Goal: Task Accomplishment & Management: Use online tool/utility

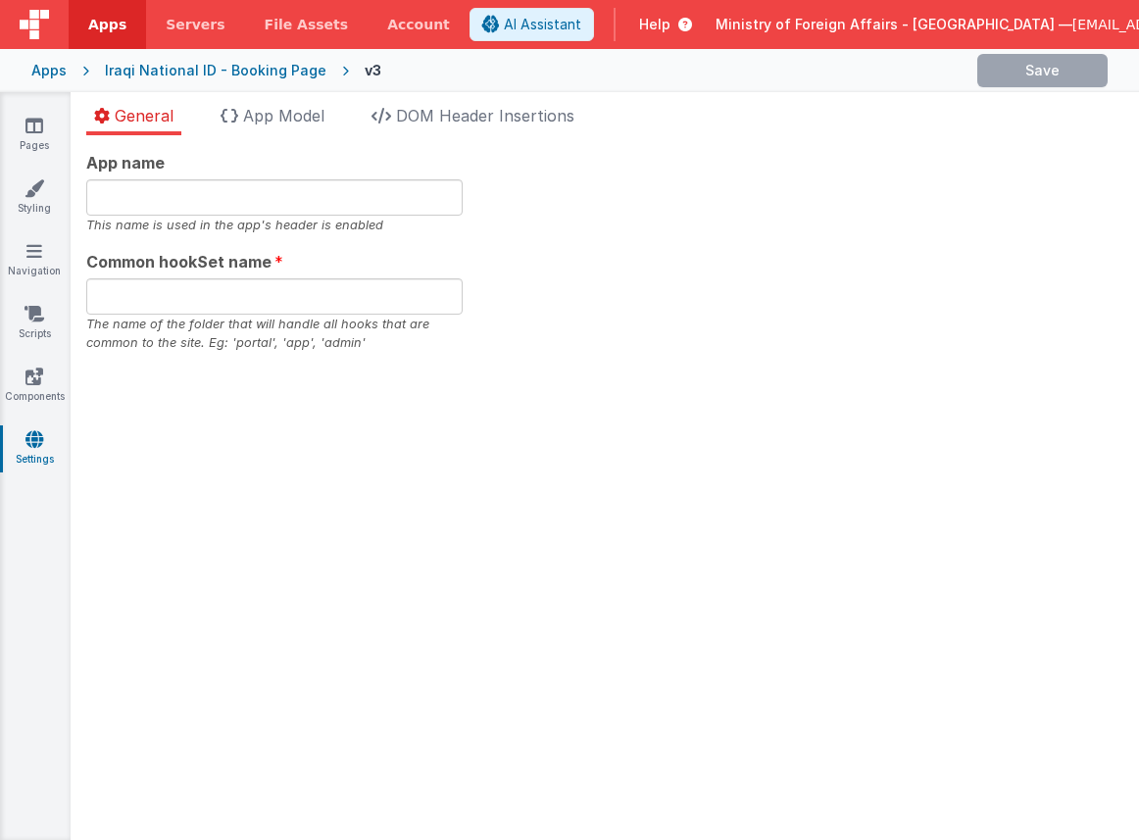
type input "Booking NID"
type input "appbooknid"
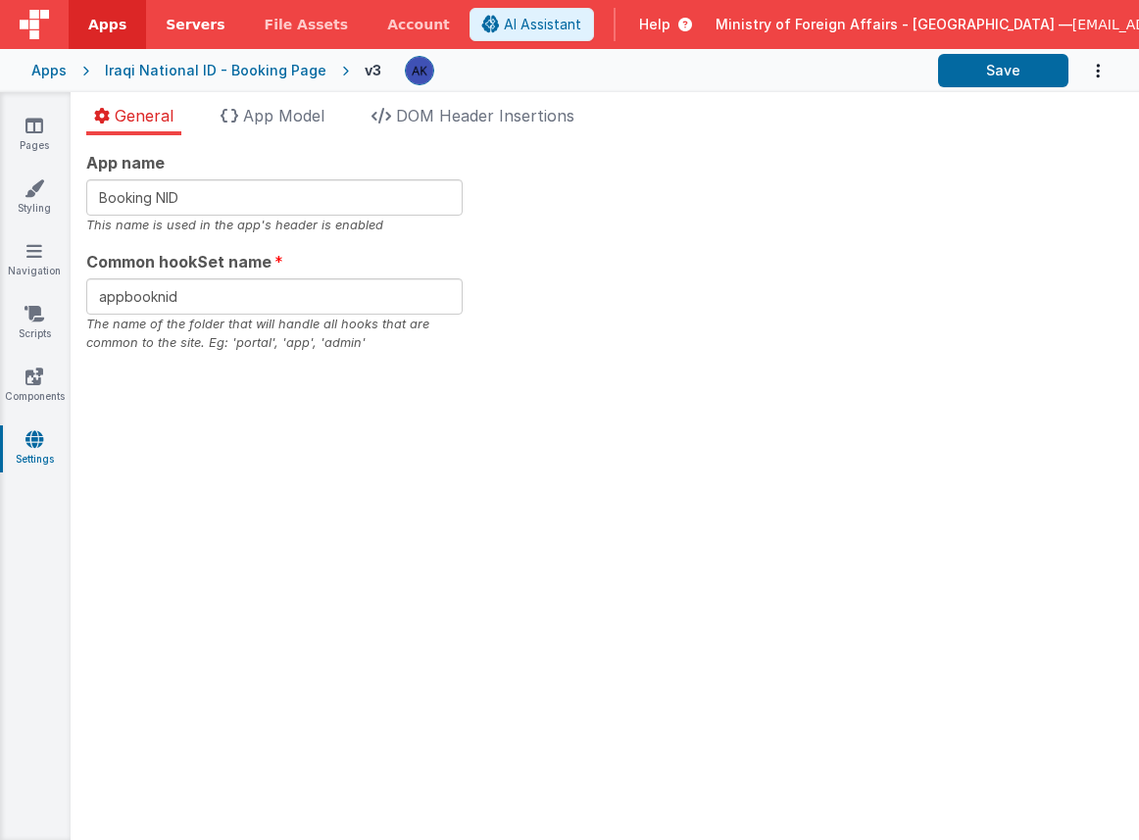
click at [175, 17] on span "Servers" at bounding box center [195, 25] width 59 height 20
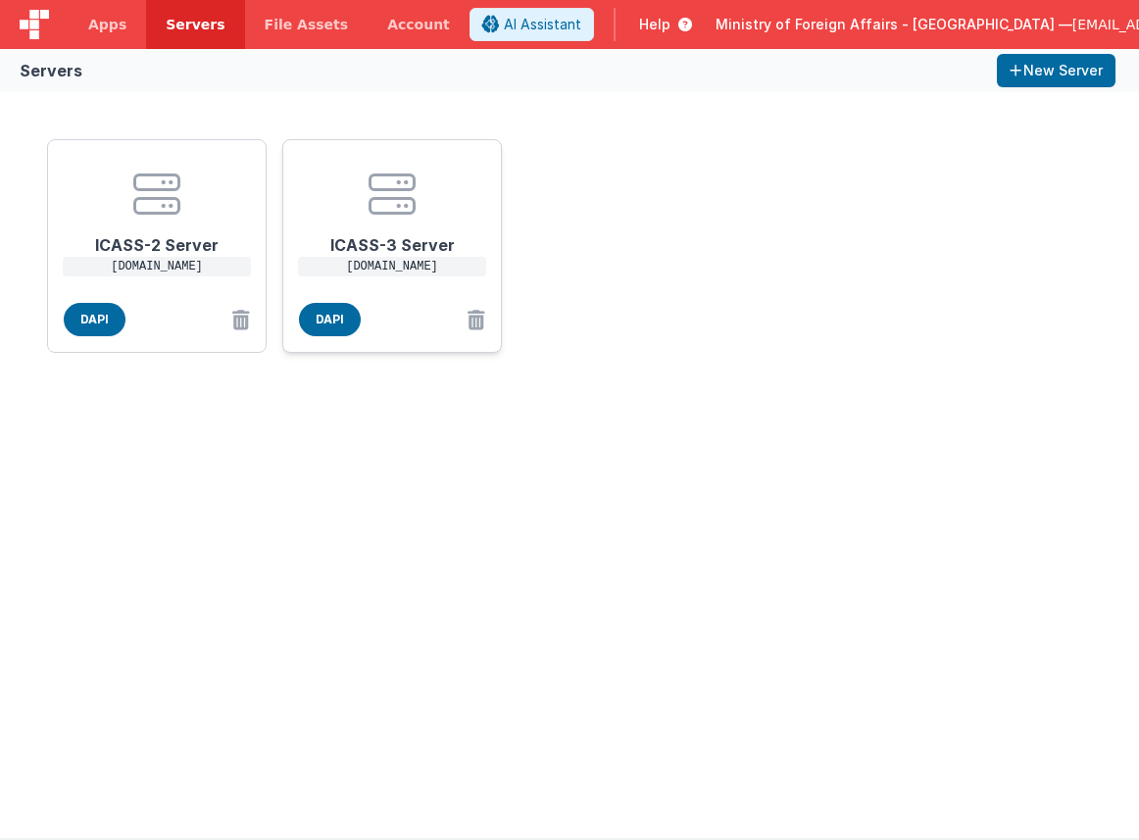
click at [431, 190] on center at bounding box center [392, 194] width 157 height 47
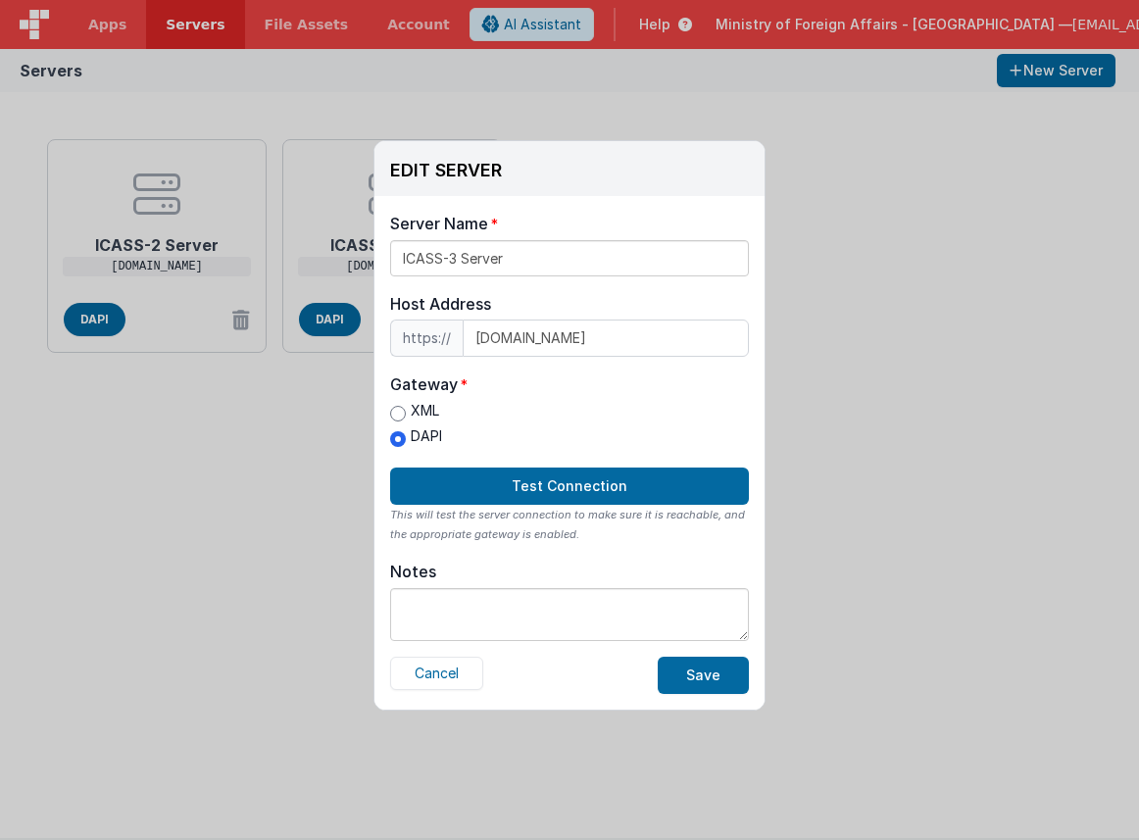
click at [282, 464] on div "EDIT SERVER Delete Server Delete Server Name ICASS-3 Server Host Address https:…" at bounding box center [569, 420] width 1139 height 840
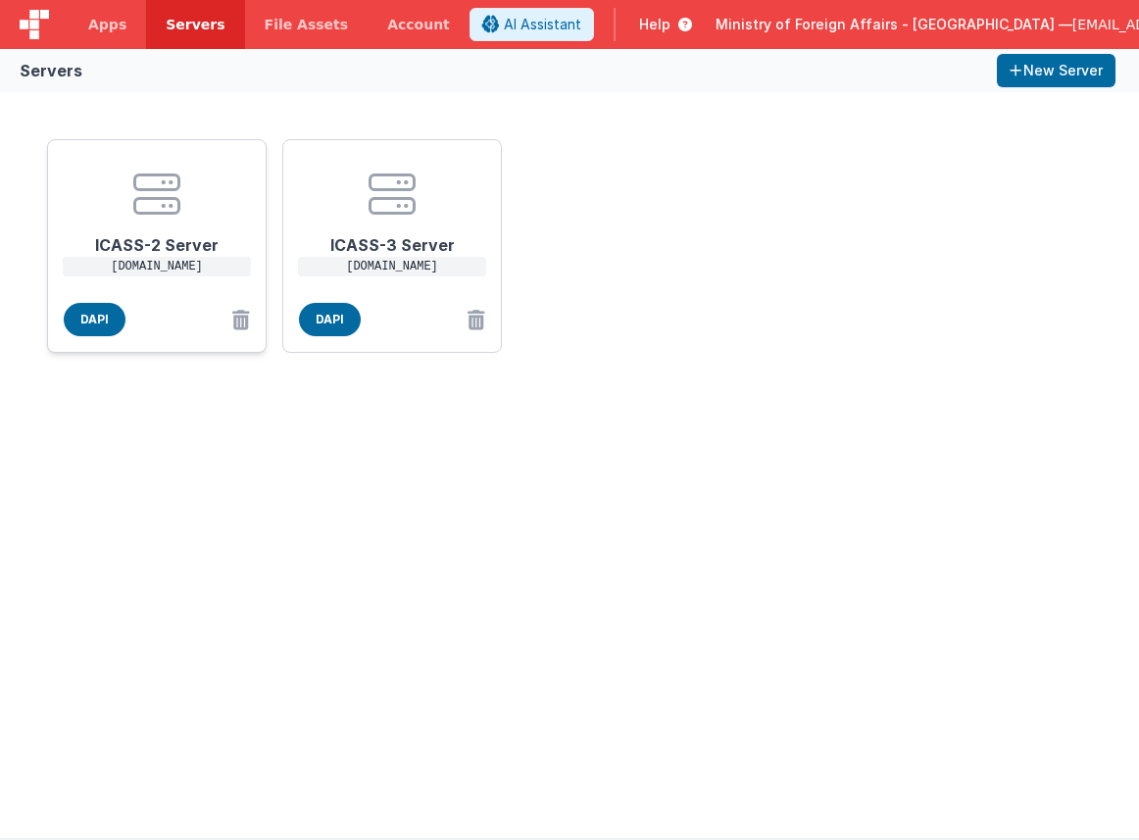
click at [205, 226] on h1 "ICASS-2 Server" at bounding box center [156, 237] width 157 height 39
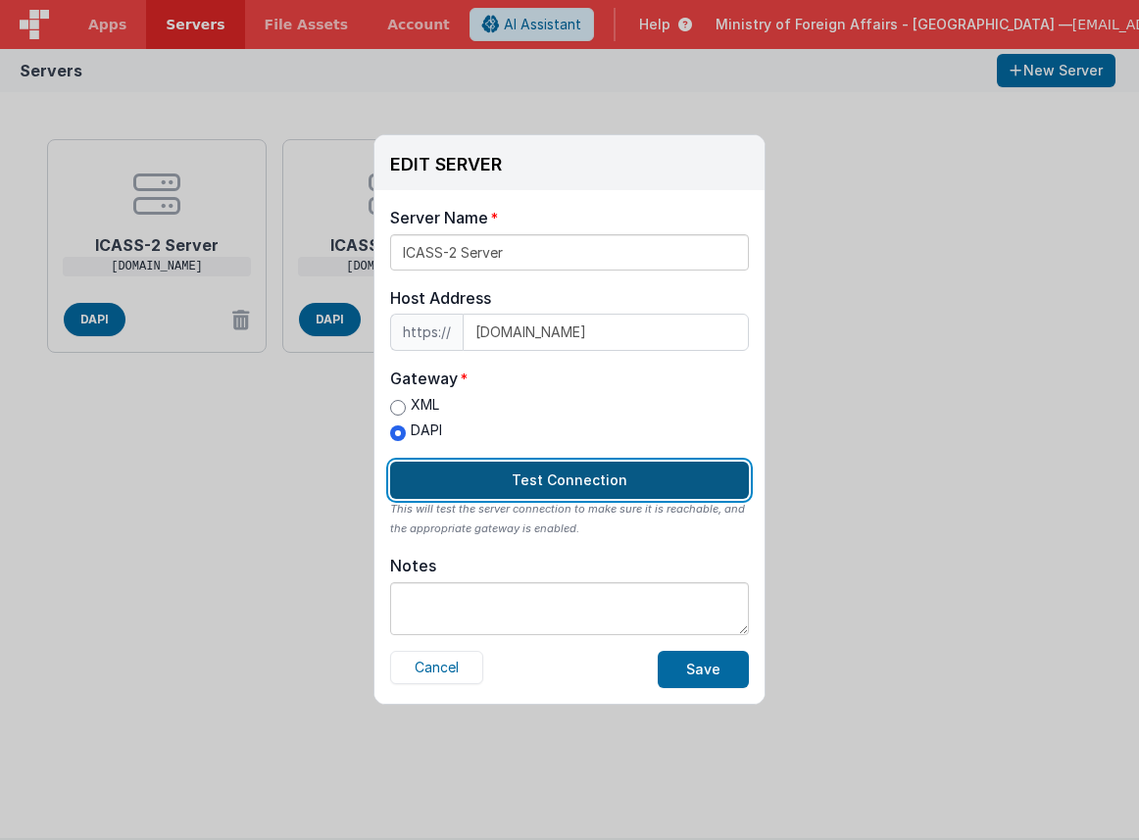
click at [533, 471] on button "Test Connection" at bounding box center [569, 480] width 359 height 37
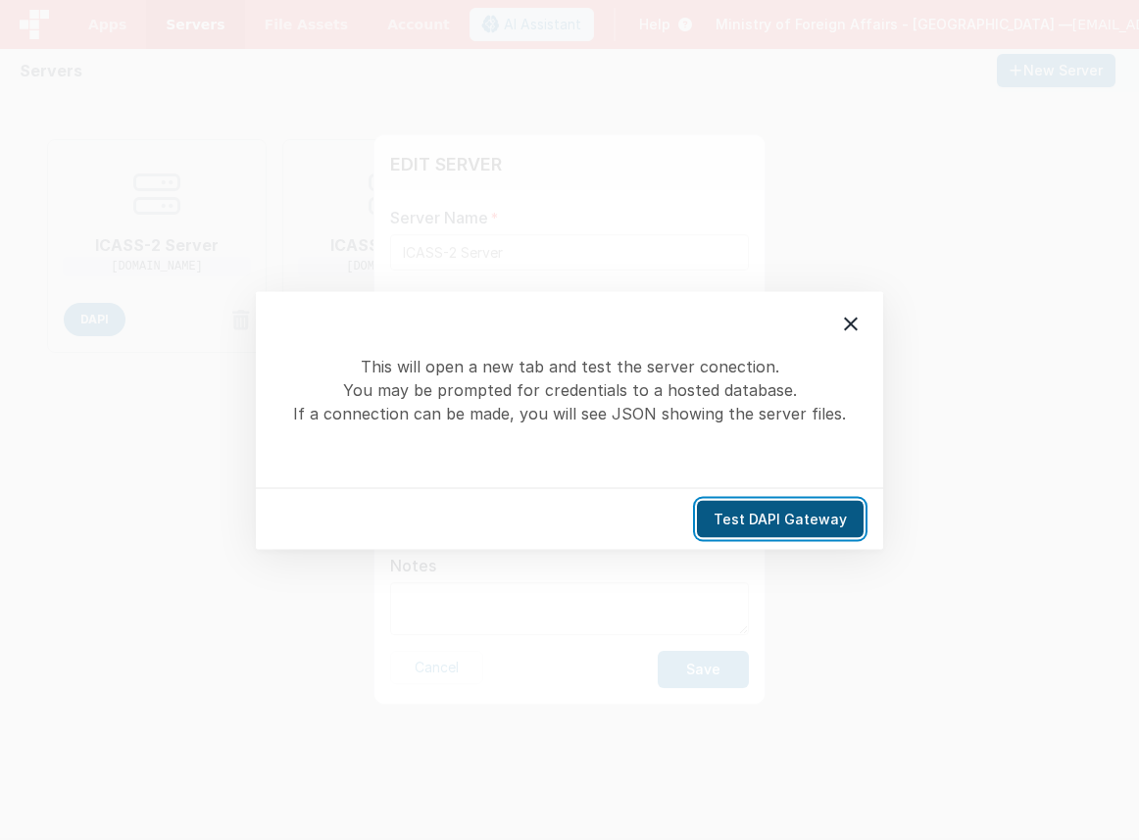
click at [766, 513] on button "Test DAPI Gateway" at bounding box center [780, 518] width 167 height 37
click at [858, 316] on icon at bounding box center [851, 324] width 24 height 24
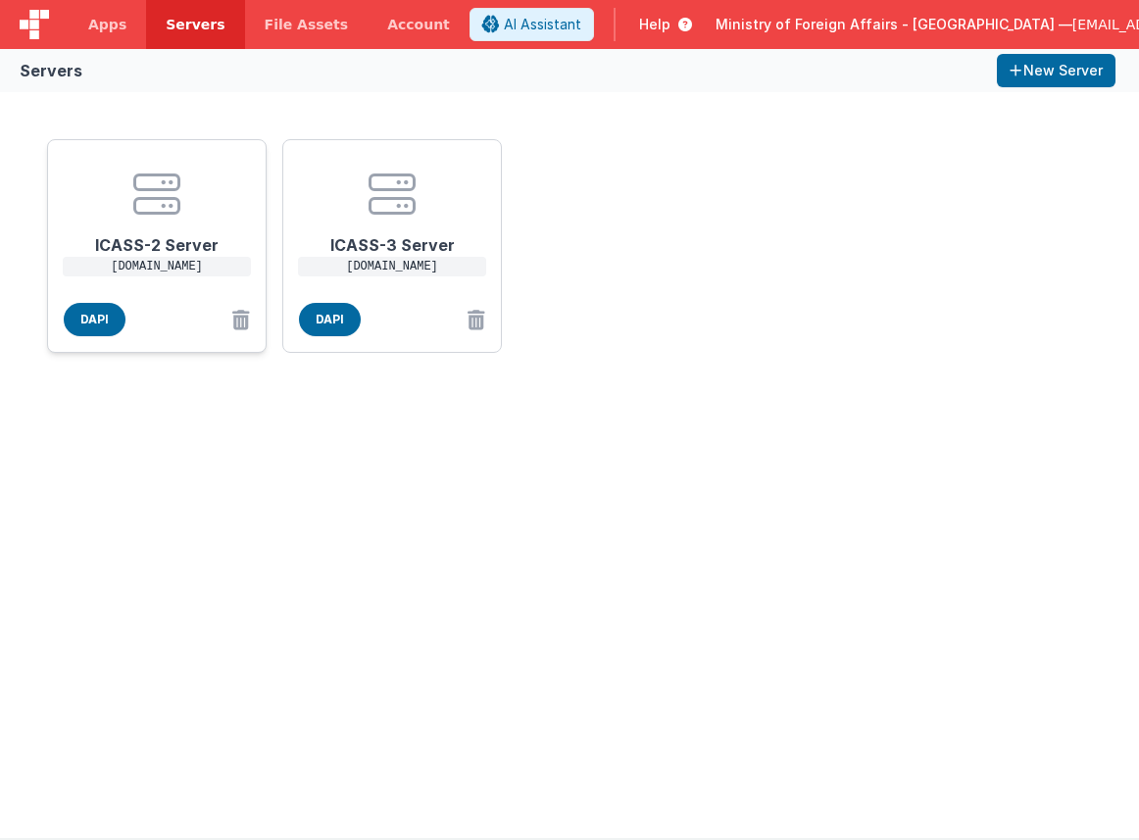
click at [163, 212] on icon at bounding box center [156, 194] width 47 height 47
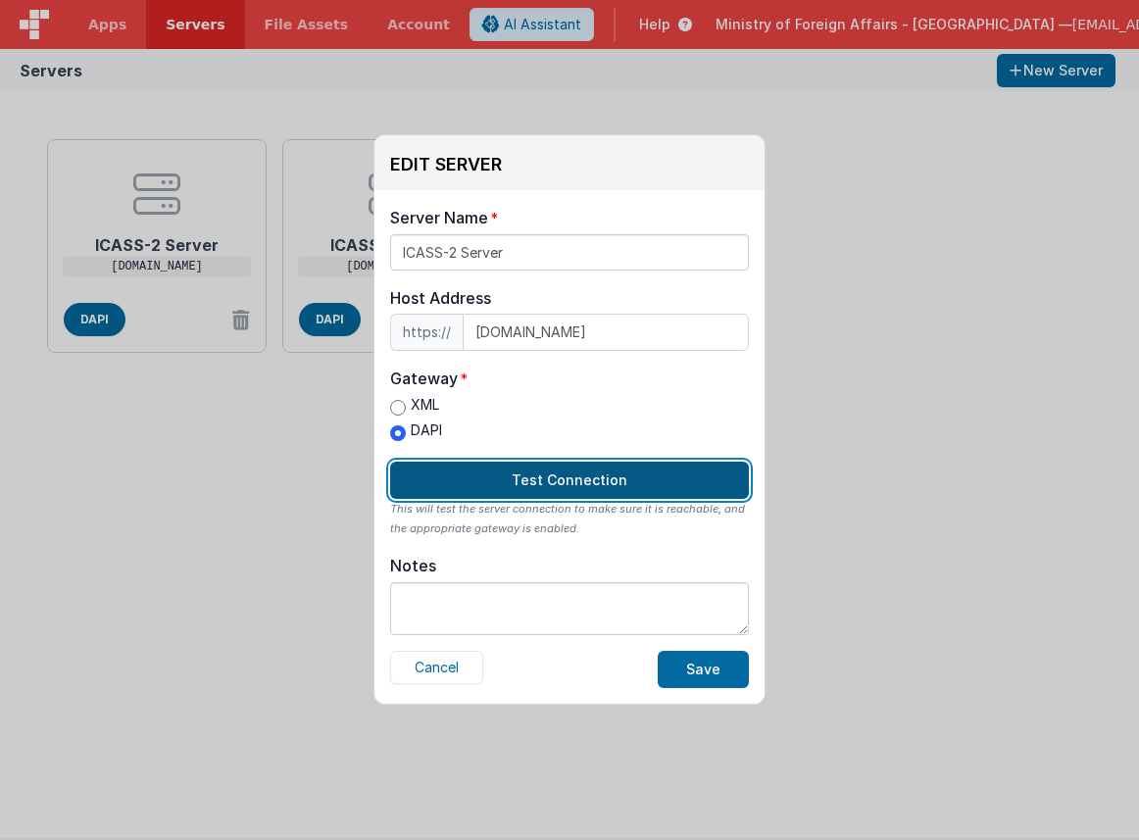
click at [447, 490] on button "Test Connection" at bounding box center [569, 480] width 359 height 37
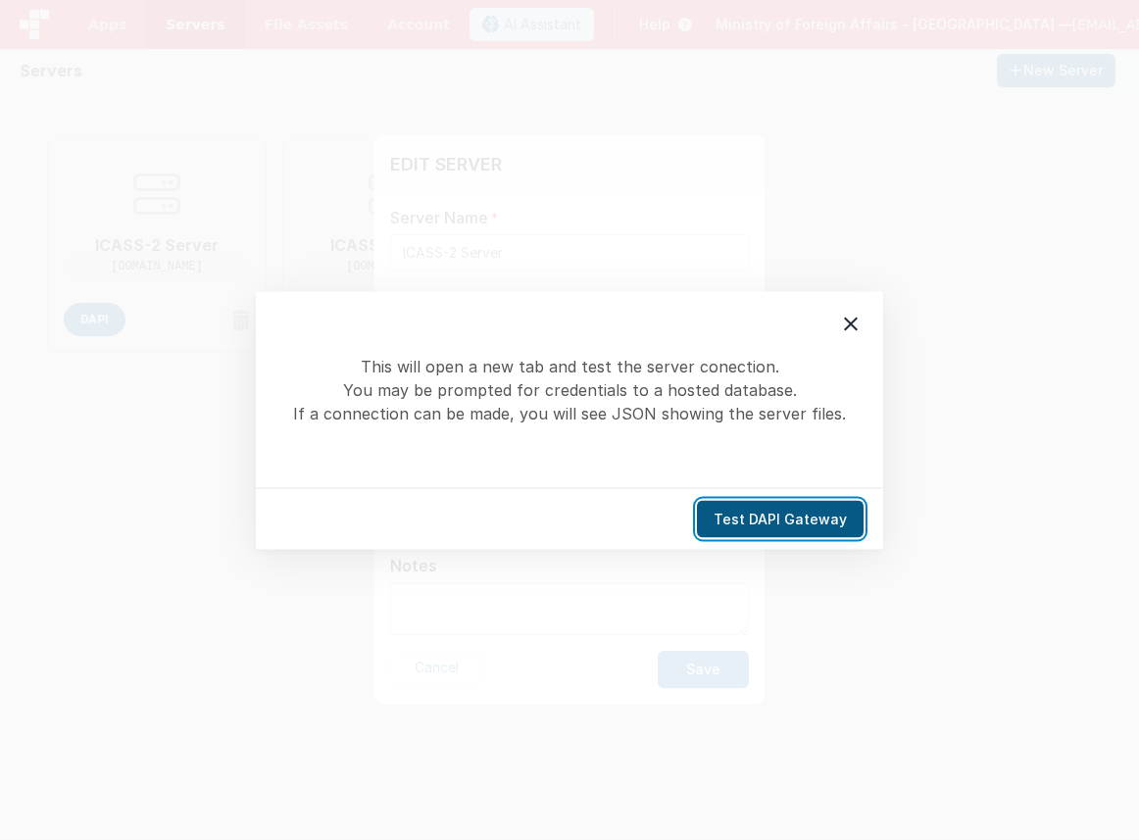
click at [832, 526] on button "Test DAPI Gateway" at bounding box center [780, 518] width 167 height 37
click at [852, 315] on icon at bounding box center [851, 324] width 24 height 24
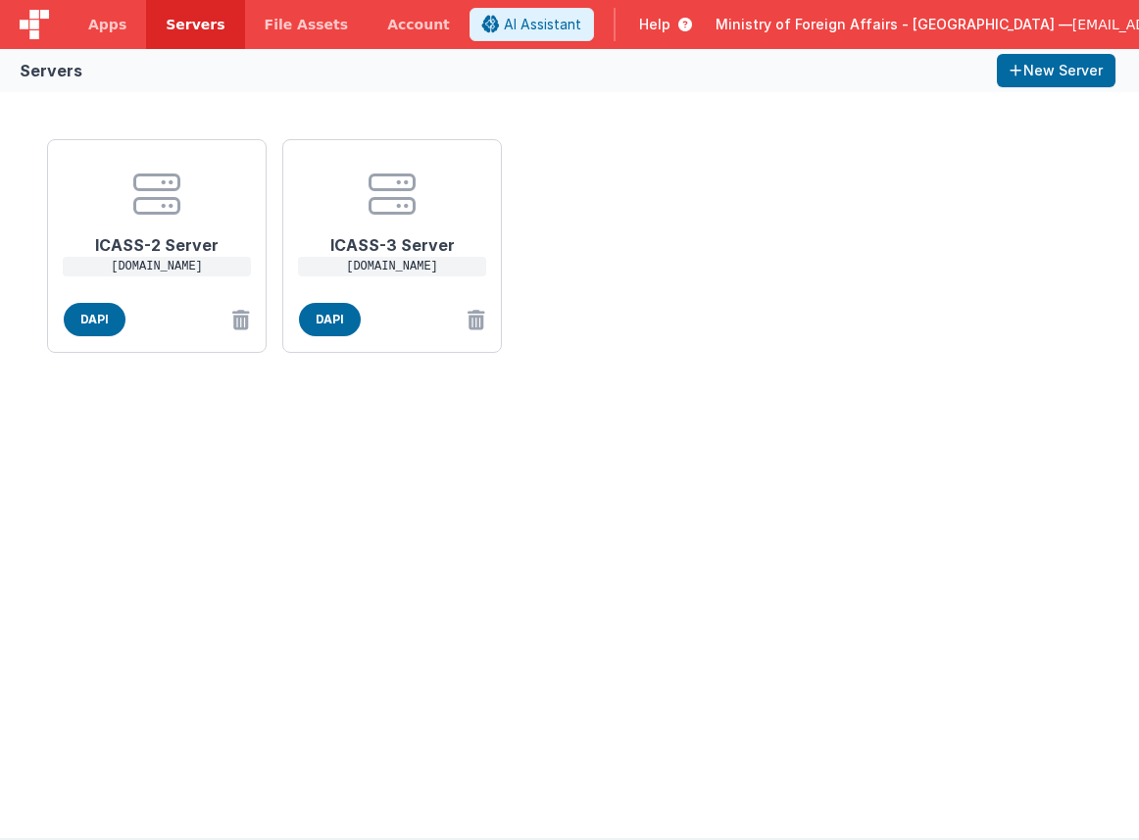
click at [286, 467] on div "EDIT SERVER Delete Server Delete Server Name ICASS-2 Server Host Address https:…" at bounding box center [569, 420] width 1139 height 840
click at [88, 36] on link "Apps" at bounding box center [107, 24] width 77 height 49
